Goal: Information Seeking & Learning: Learn about a topic

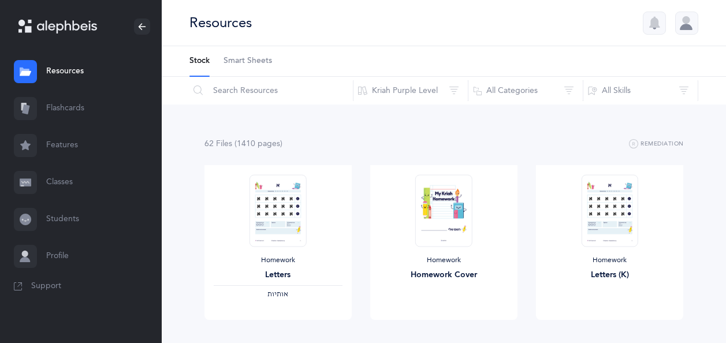
click at [72, 109] on link "Flashcards" at bounding box center [81, 108] width 162 height 37
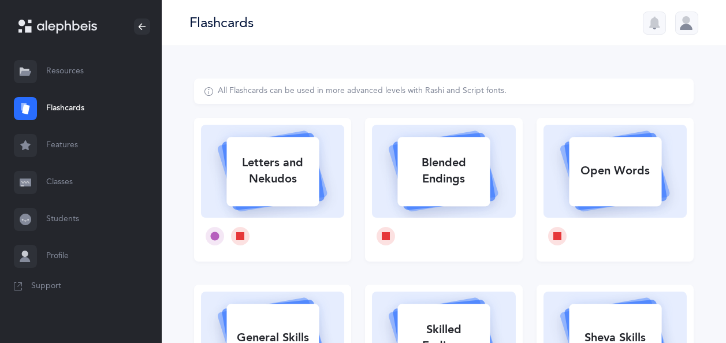
click at [285, 170] on div "Letters and Nekudos" at bounding box center [272, 171] width 92 height 46
select select
select select "single"
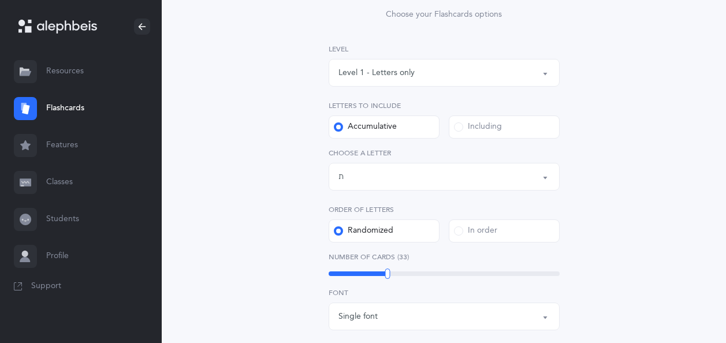
scroll to position [147, 0]
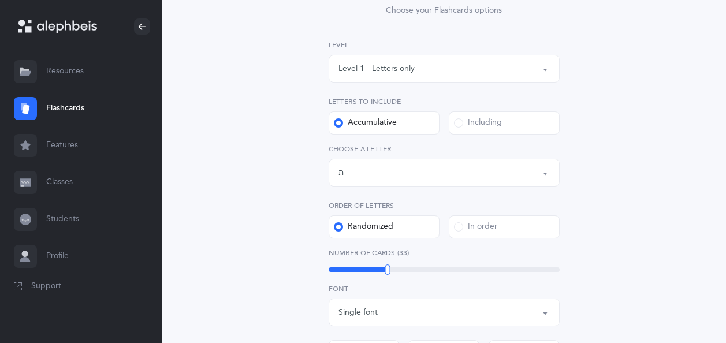
click at [464, 171] on div "Letters up until: ת" at bounding box center [443, 173] width 211 height 20
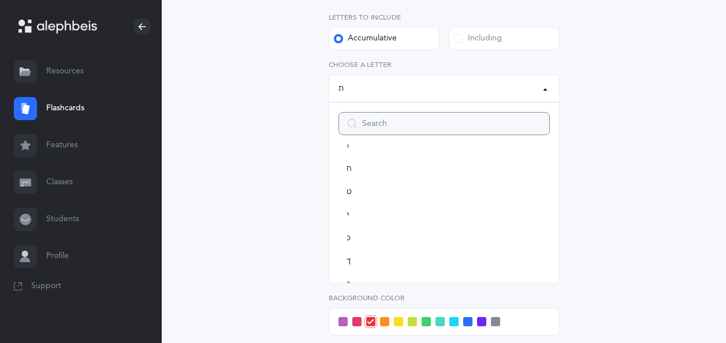
scroll to position [179, 0]
click at [351, 191] on span "ט" at bounding box center [349, 194] width 5 height 10
select select "9"
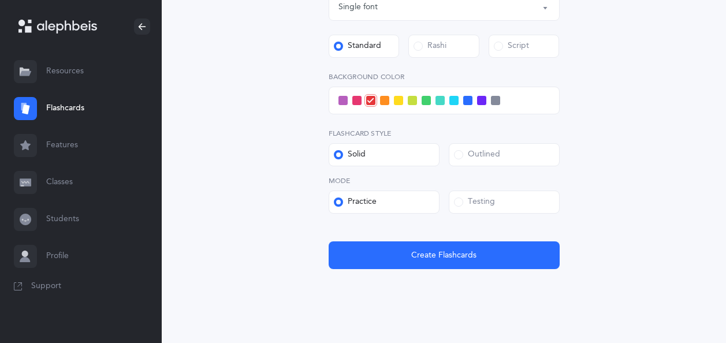
scroll to position [471, 0]
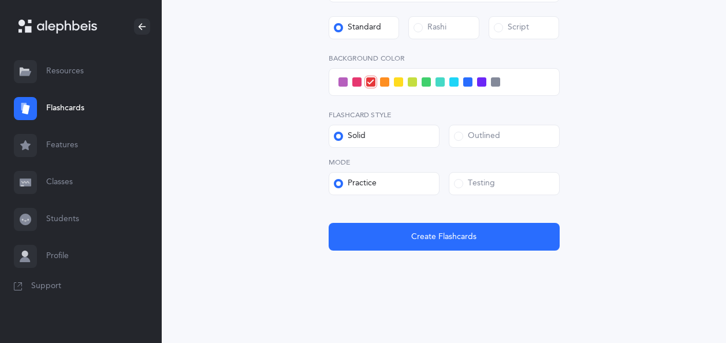
click at [460, 181] on span at bounding box center [458, 183] width 9 height 9
click at [0, 0] on input "Testing" at bounding box center [0, 0] width 0 height 0
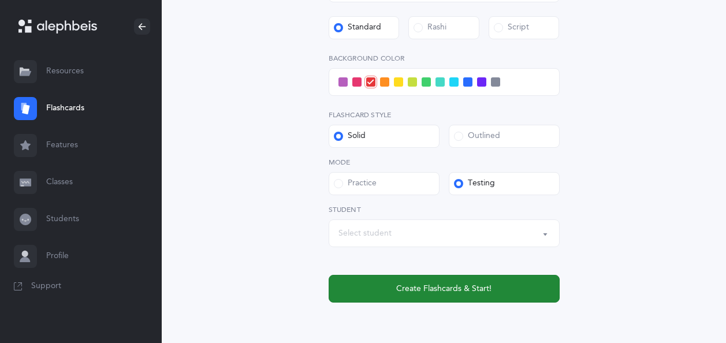
click at [422, 289] on span "Create Flashcards & Start!" at bounding box center [443, 289] width 95 height 12
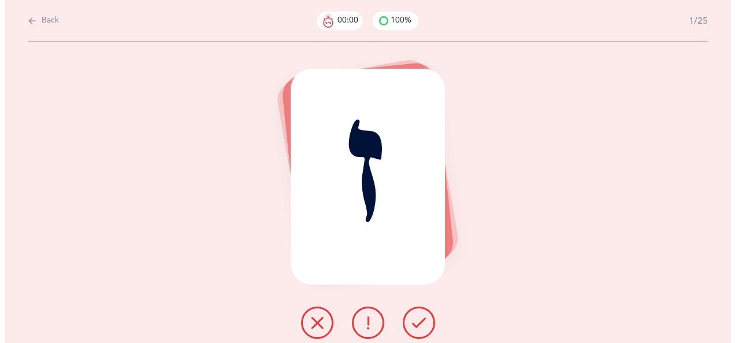
scroll to position [0, 0]
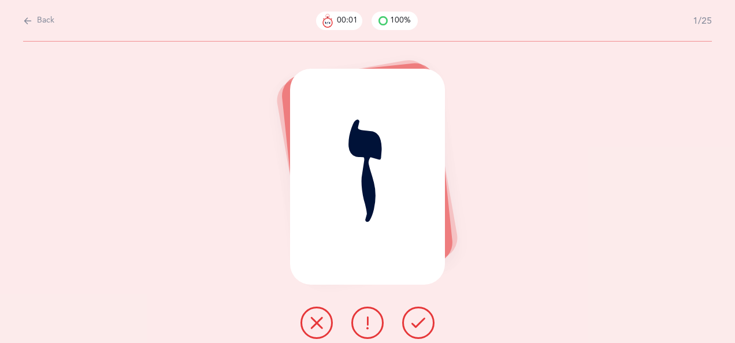
click at [422, 315] on button at bounding box center [418, 323] width 32 height 32
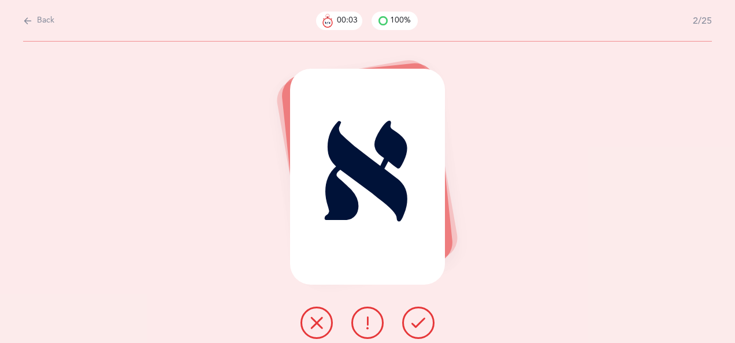
click at [423, 322] on icon at bounding box center [418, 323] width 14 height 14
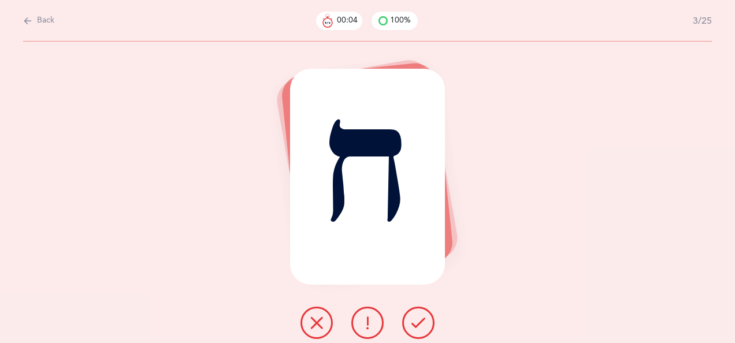
click at [420, 318] on icon at bounding box center [418, 323] width 14 height 14
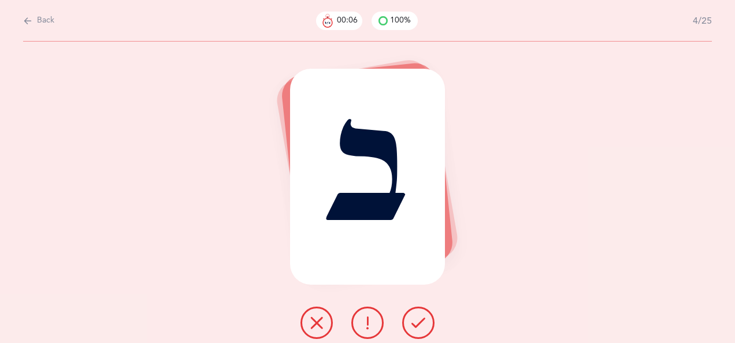
click at [417, 318] on icon at bounding box center [418, 323] width 14 height 14
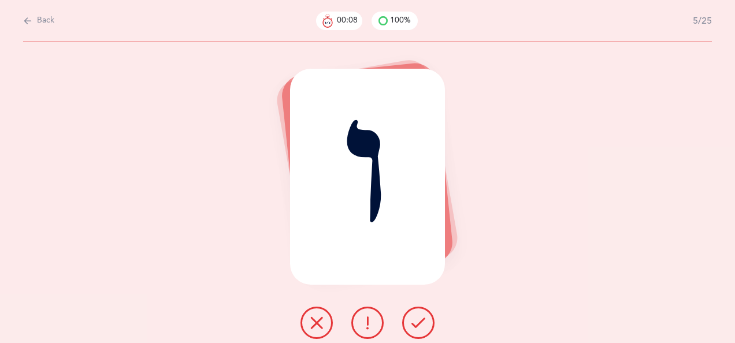
click at [419, 317] on icon at bounding box center [418, 323] width 14 height 14
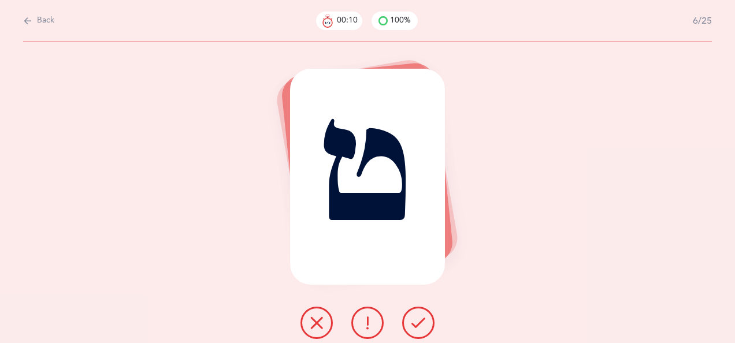
click at [421, 319] on icon at bounding box center [418, 323] width 14 height 14
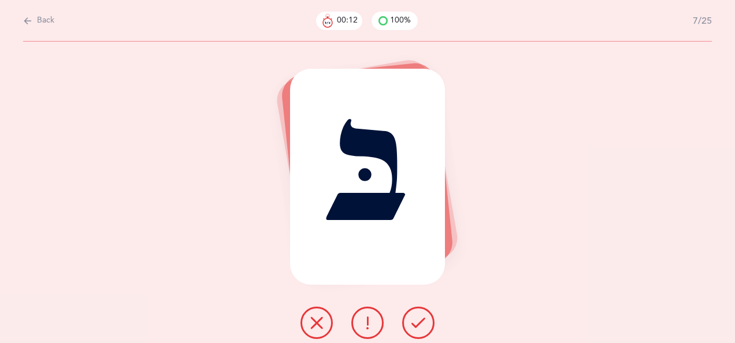
click at [423, 320] on icon at bounding box center [418, 323] width 14 height 14
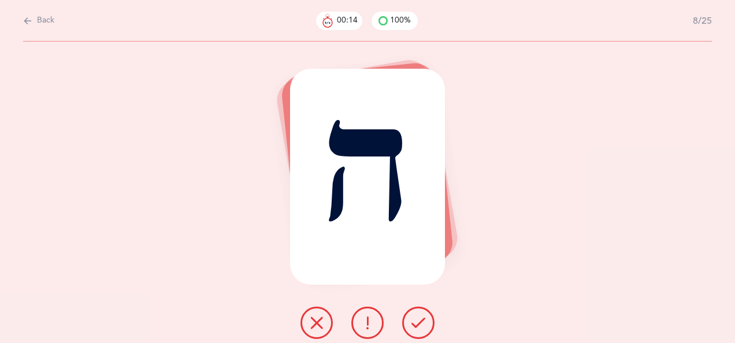
click at [420, 320] on icon at bounding box center [418, 323] width 14 height 14
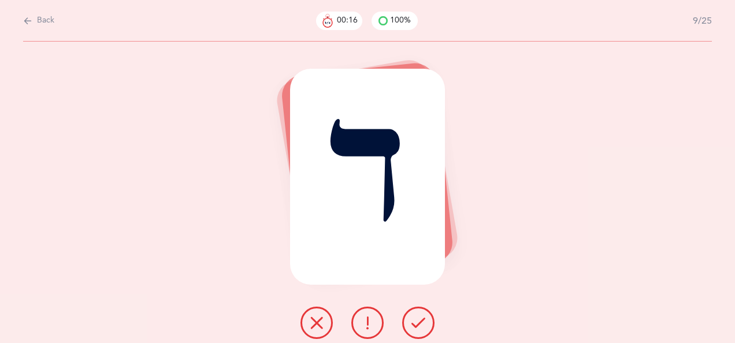
click at [420, 317] on icon at bounding box center [418, 323] width 14 height 14
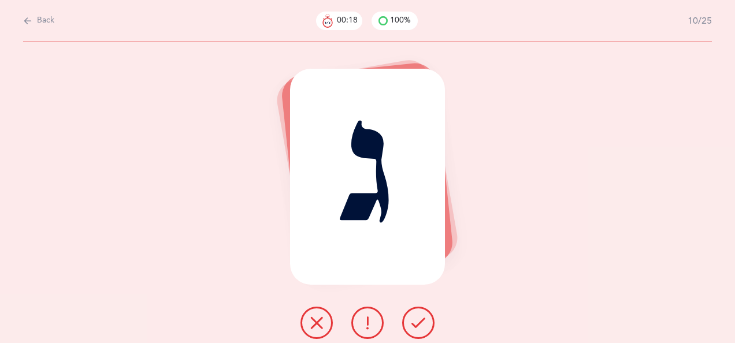
click at [420, 320] on icon at bounding box center [418, 323] width 14 height 14
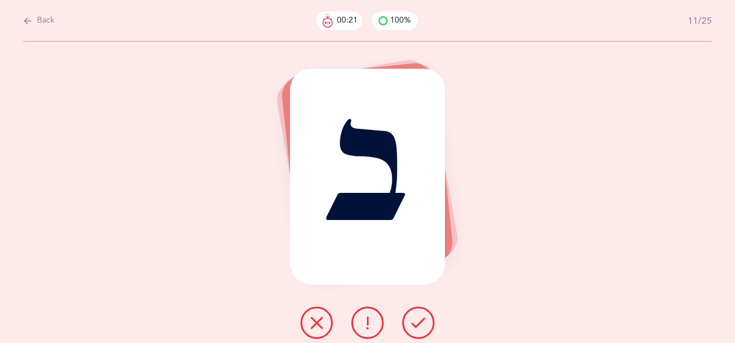
click at [419, 320] on icon at bounding box center [418, 323] width 14 height 14
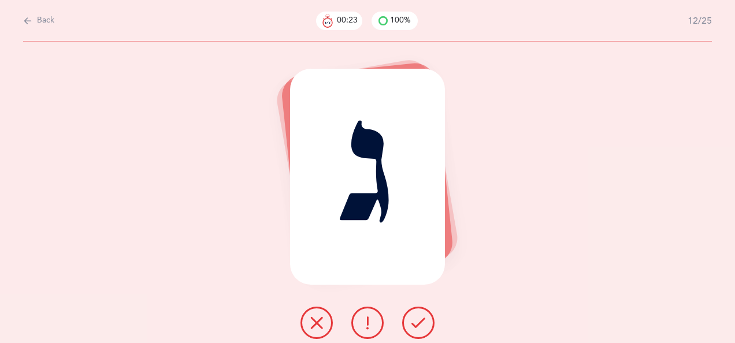
click at [416, 319] on icon at bounding box center [418, 323] width 14 height 14
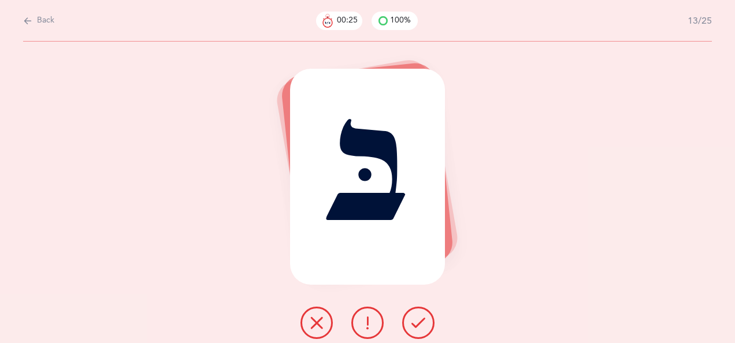
click at [416, 319] on icon at bounding box center [418, 323] width 14 height 14
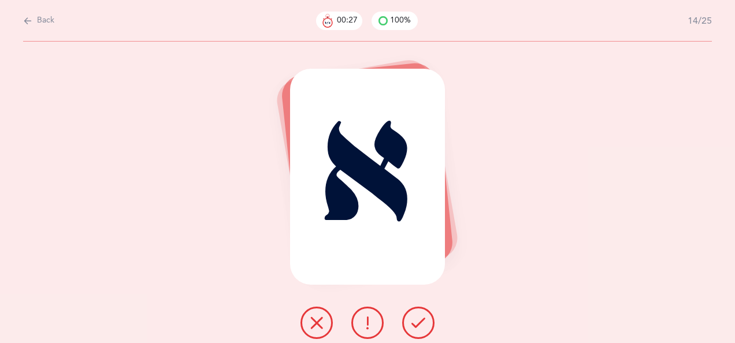
click at [419, 317] on icon at bounding box center [418, 323] width 14 height 14
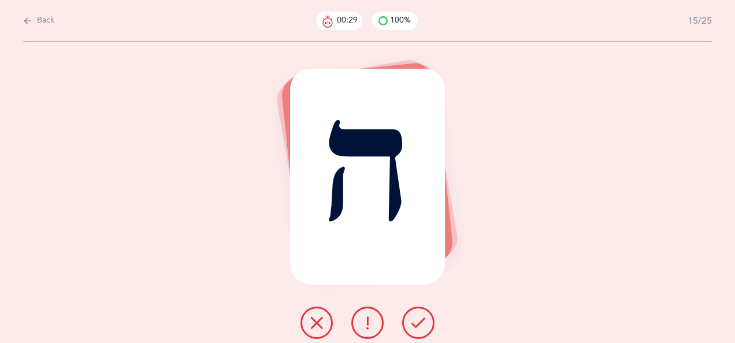
click at [419, 319] on icon at bounding box center [418, 323] width 14 height 14
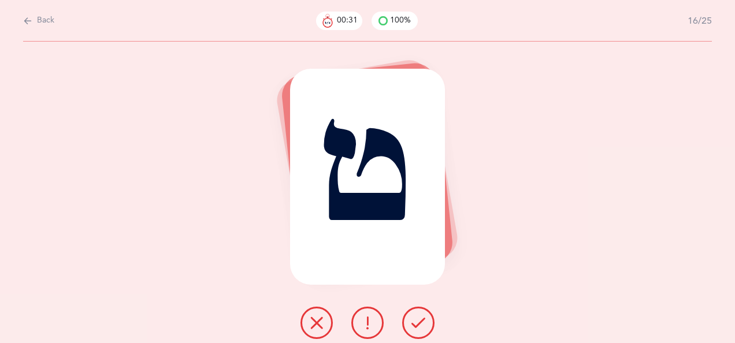
click at [419, 318] on icon at bounding box center [418, 323] width 14 height 14
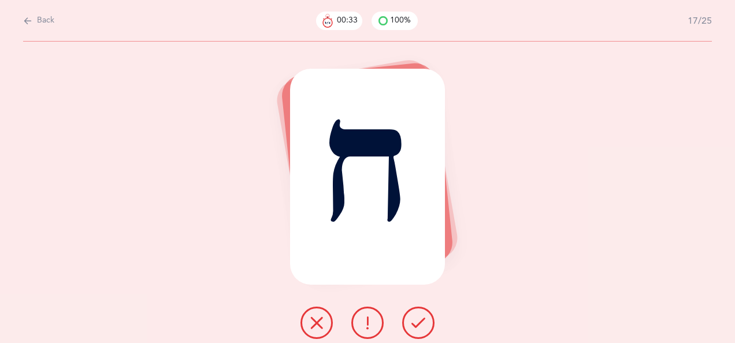
click at [419, 318] on icon at bounding box center [418, 323] width 14 height 14
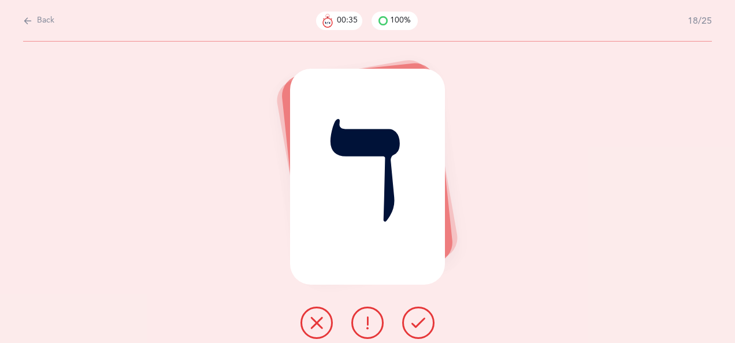
click at [419, 323] on icon at bounding box center [418, 323] width 14 height 14
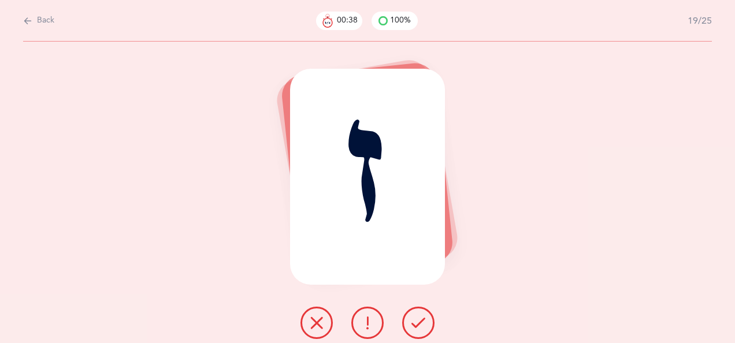
click at [417, 318] on icon at bounding box center [418, 323] width 14 height 14
click at [418, 319] on icon at bounding box center [418, 323] width 14 height 14
click at [419, 317] on icon at bounding box center [418, 323] width 14 height 14
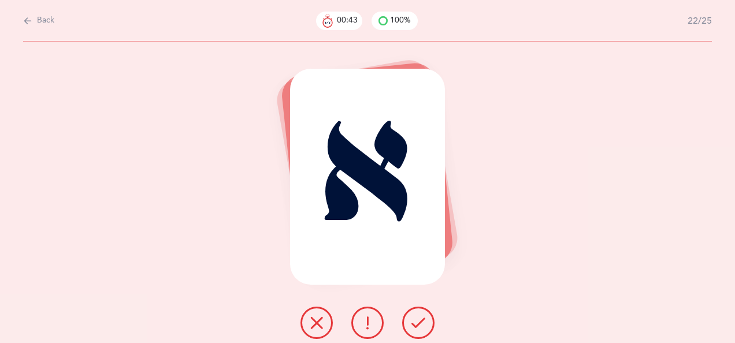
click at [421, 317] on icon at bounding box center [418, 323] width 14 height 14
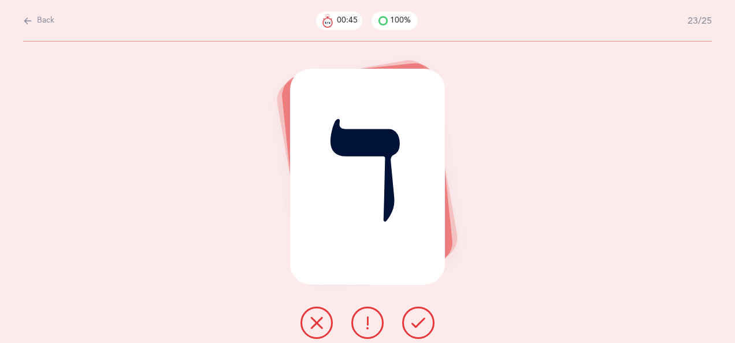
click at [420, 315] on button at bounding box center [418, 323] width 32 height 32
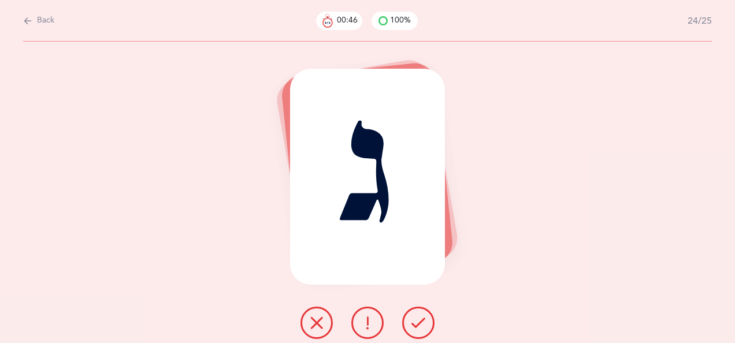
click at [424, 317] on icon at bounding box center [418, 323] width 14 height 14
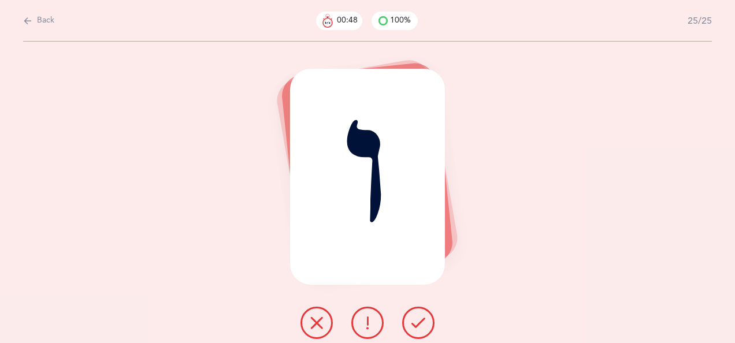
click at [422, 319] on icon at bounding box center [418, 323] width 14 height 14
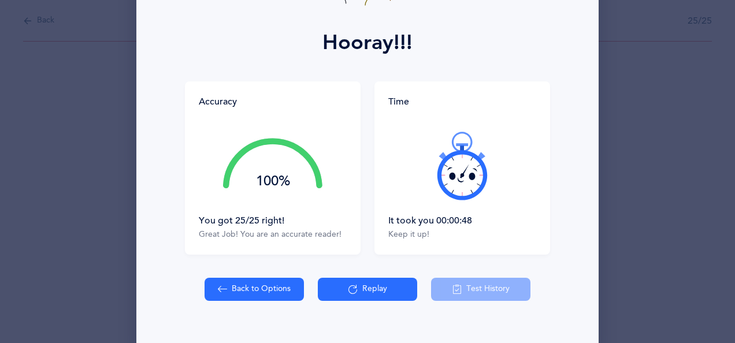
scroll to position [151, 0]
